Goal: Task Accomplishment & Management: Manage account settings

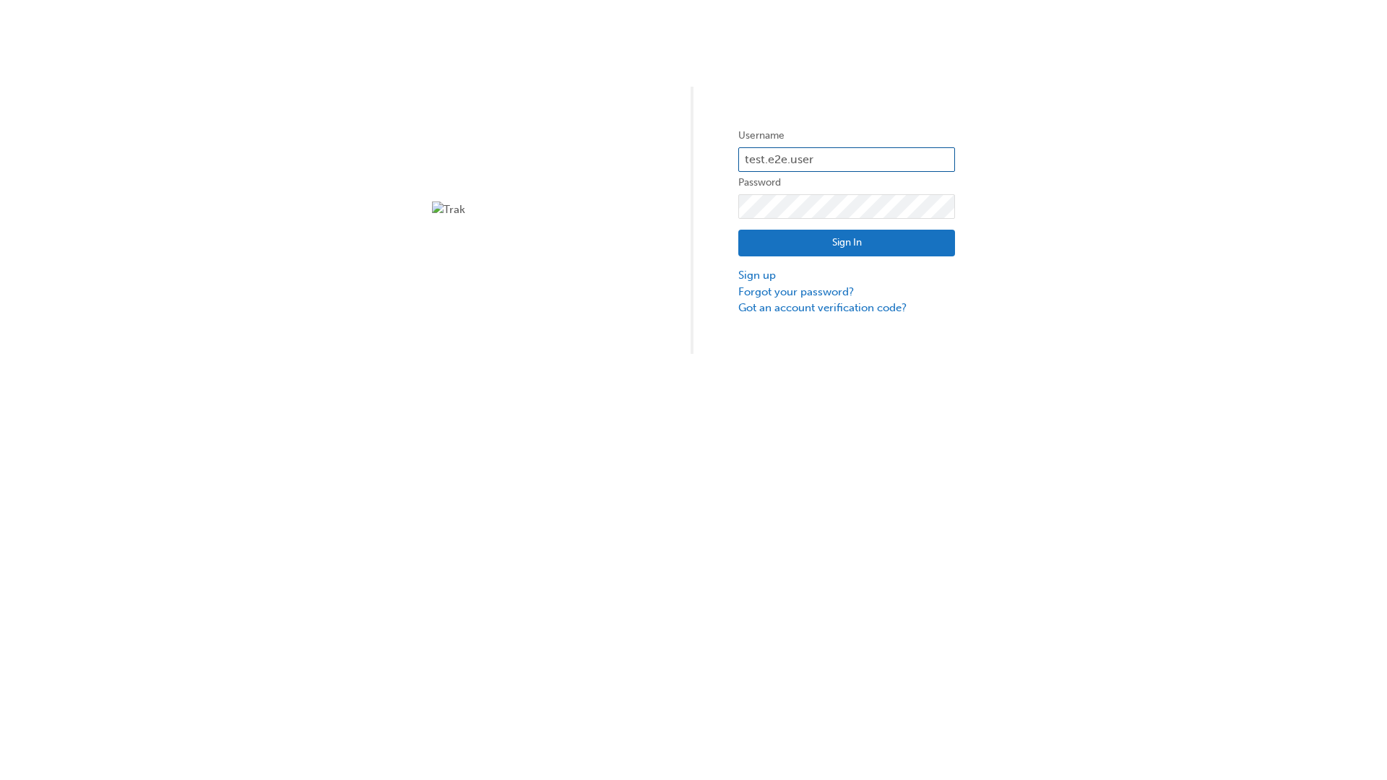
type input "test.e2e.user31"
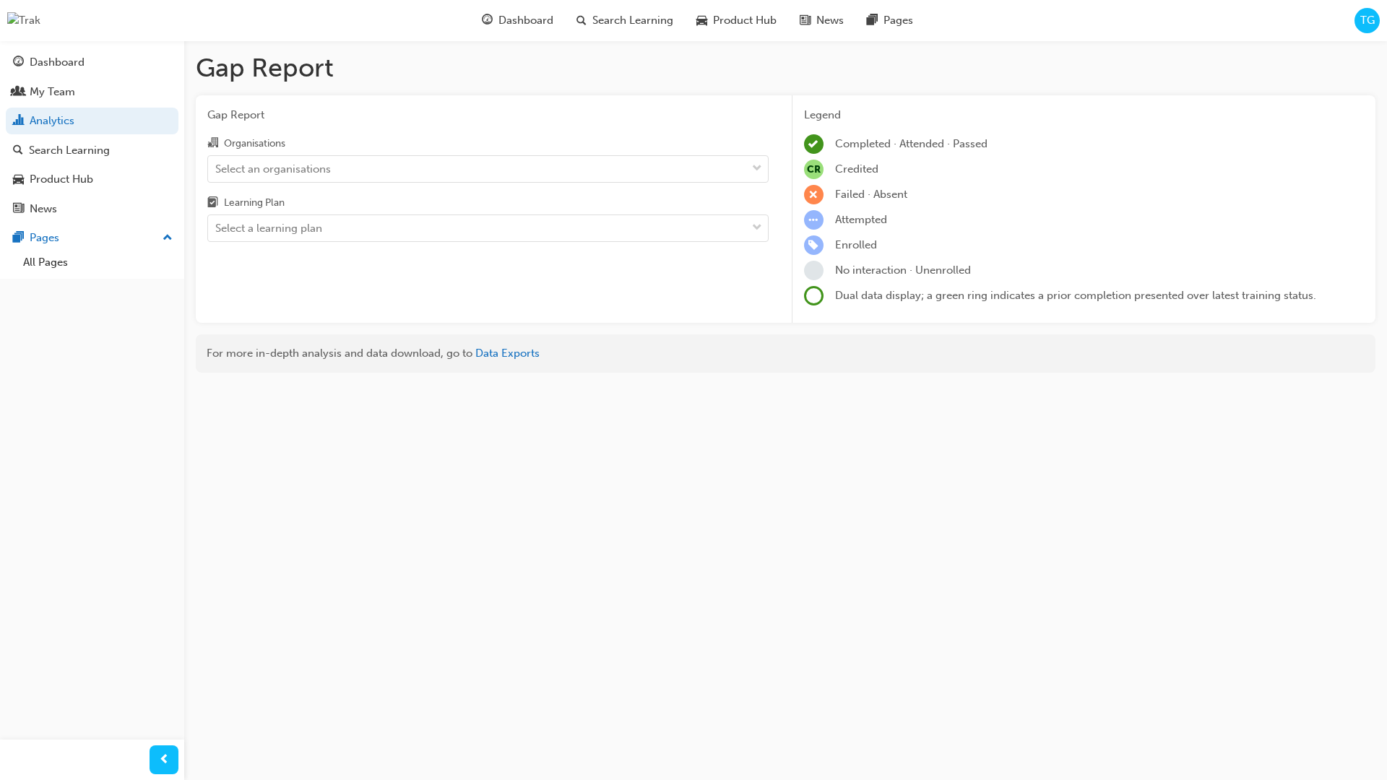
click at [217, 169] on input "Organisations Select an organisations" at bounding box center [215, 168] width 1 height 12
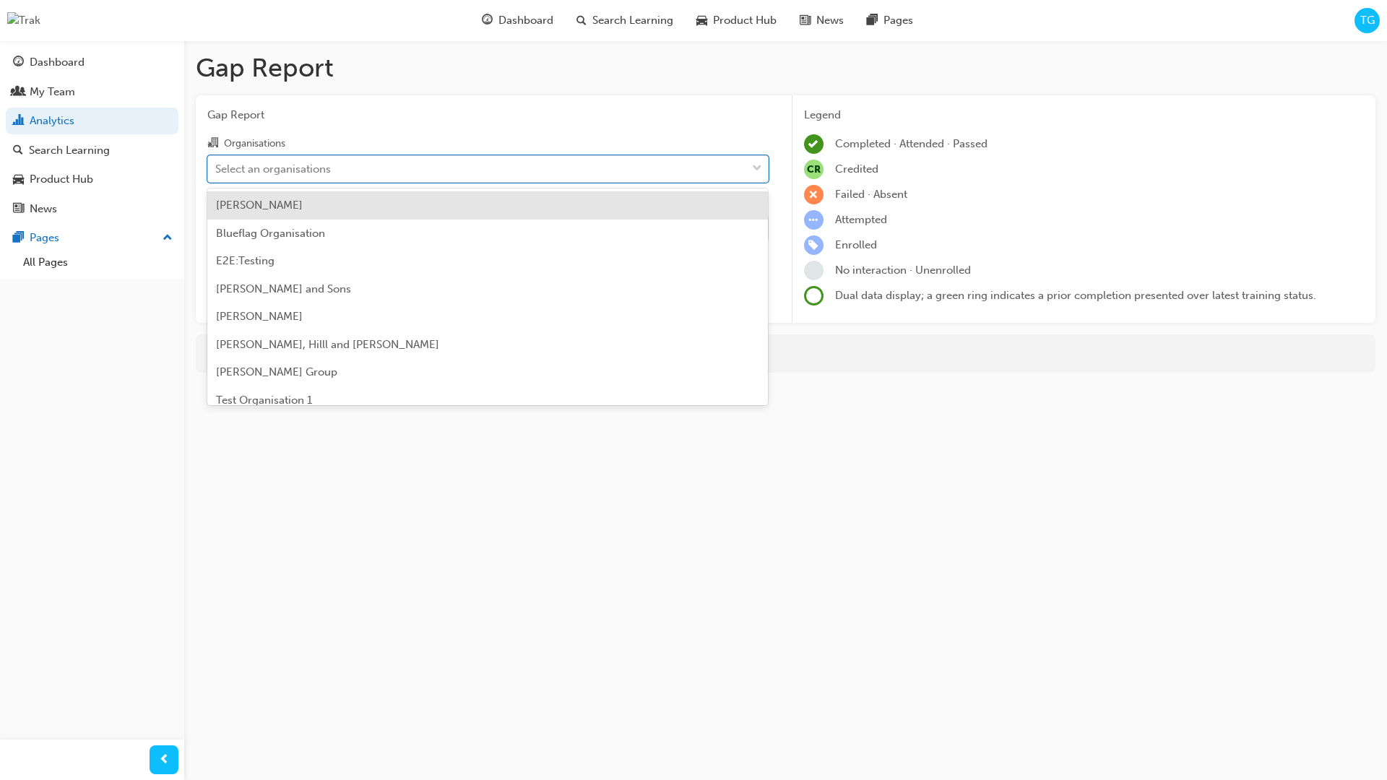
click at [217, 229] on input "Learning Plan Select a learning plan" at bounding box center [215, 228] width 1 height 12
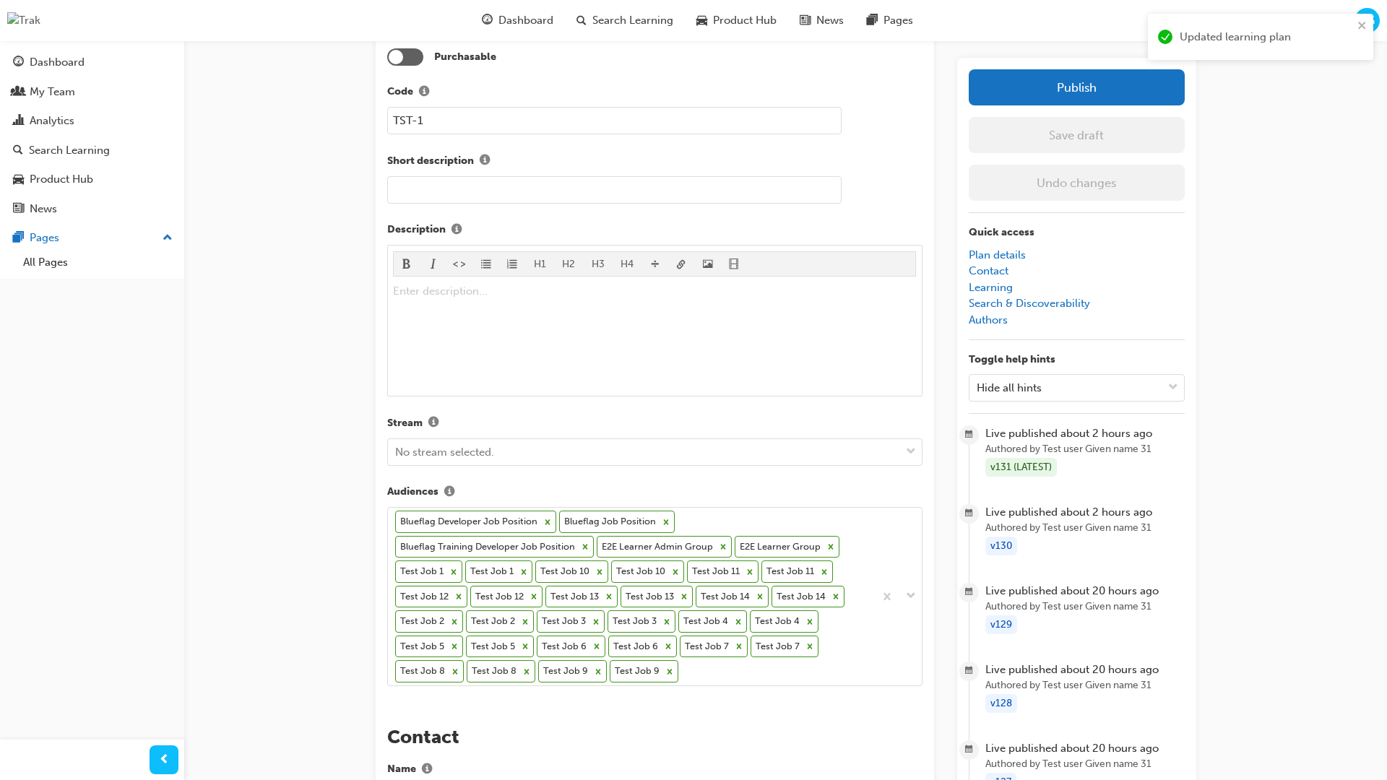
scroll to position [438, 0]
